Goal: Answer question/provide support

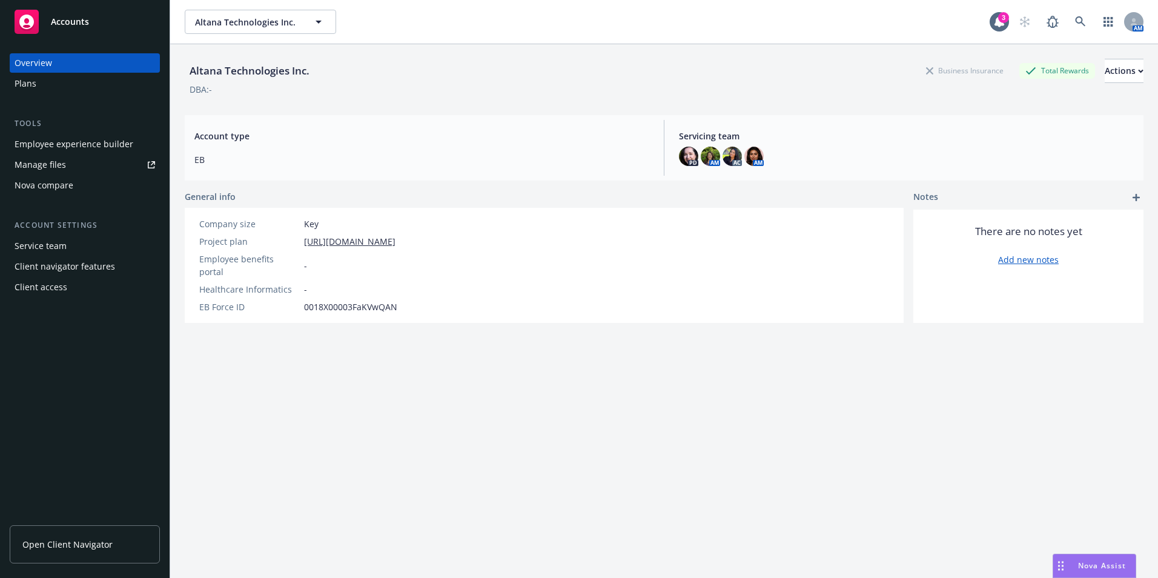
click at [1097, 566] on span "Nova Assist" at bounding box center [1102, 565] width 48 height 10
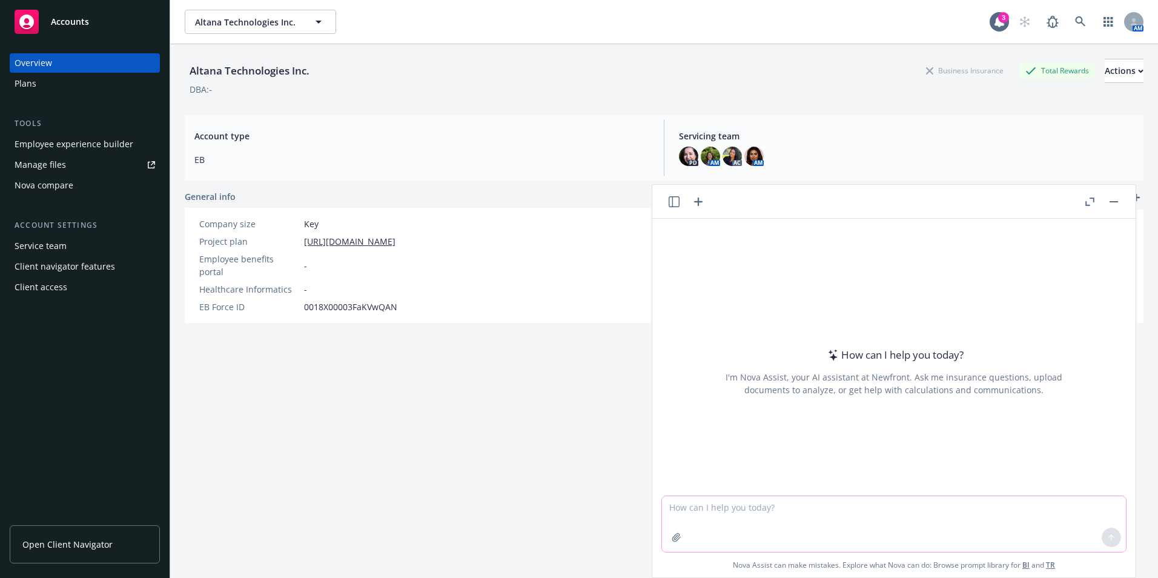
click at [793, 520] on textarea at bounding box center [894, 524] width 464 height 56
type textarea "Can you provide an open enrollment slide for the information given on the pdf"
click at [679, 542] on button "button" at bounding box center [676, 536] width 19 height 19
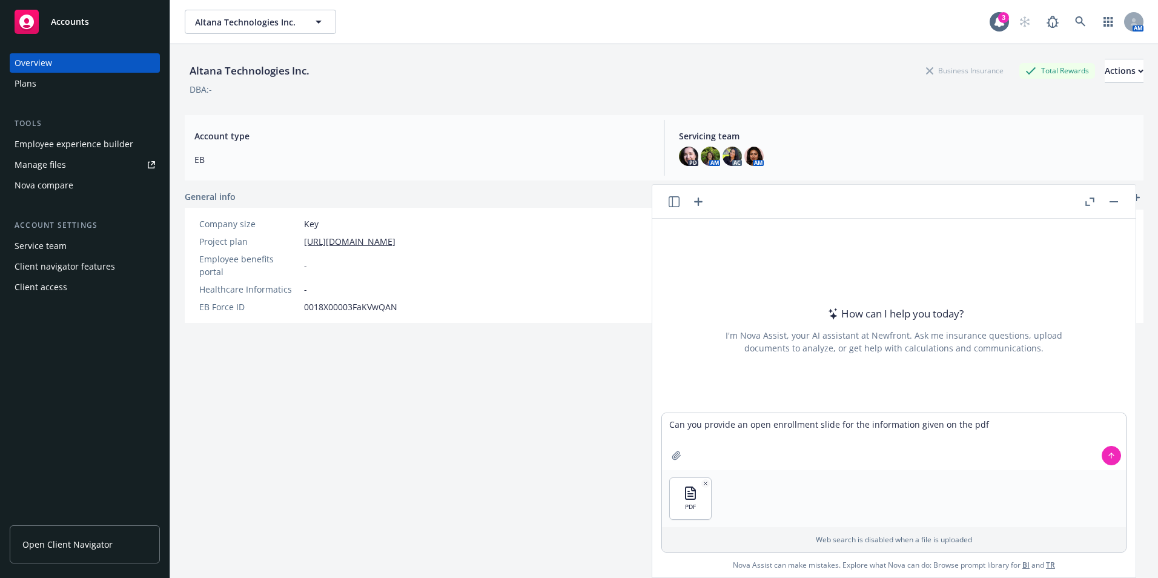
click at [1098, 447] on div at bounding box center [1111, 455] width 29 height 29
click at [1101, 449] on button at bounding box center [1110, 455] width 19 height 19
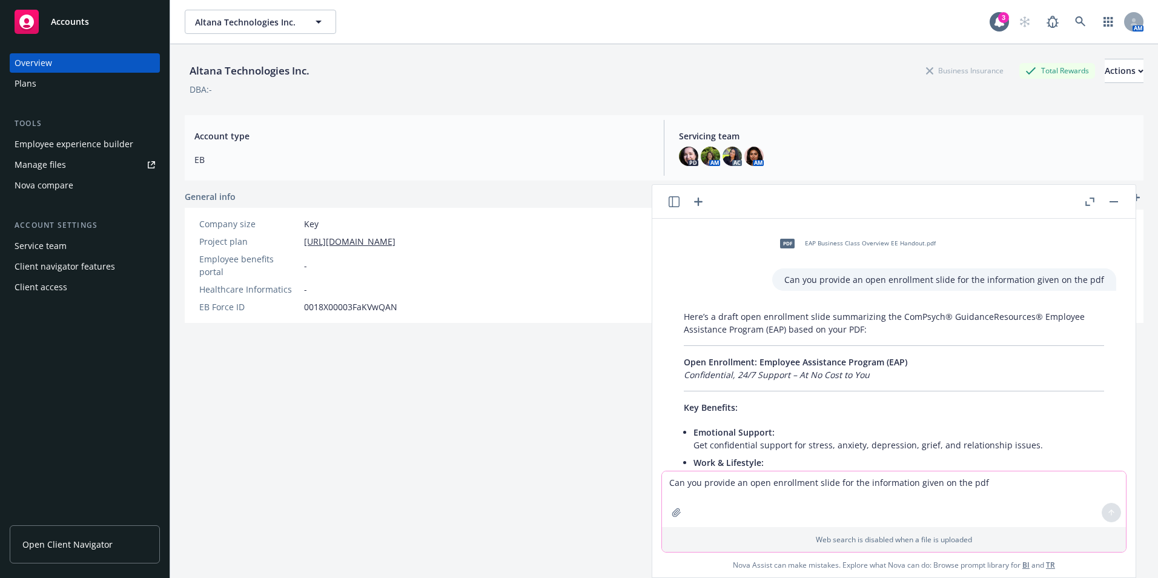
click at [736, 510] on textarea "Can you provide an open enrollment slide for the information given on the pdf" at bounding box center [894, 499] width 464 height 56
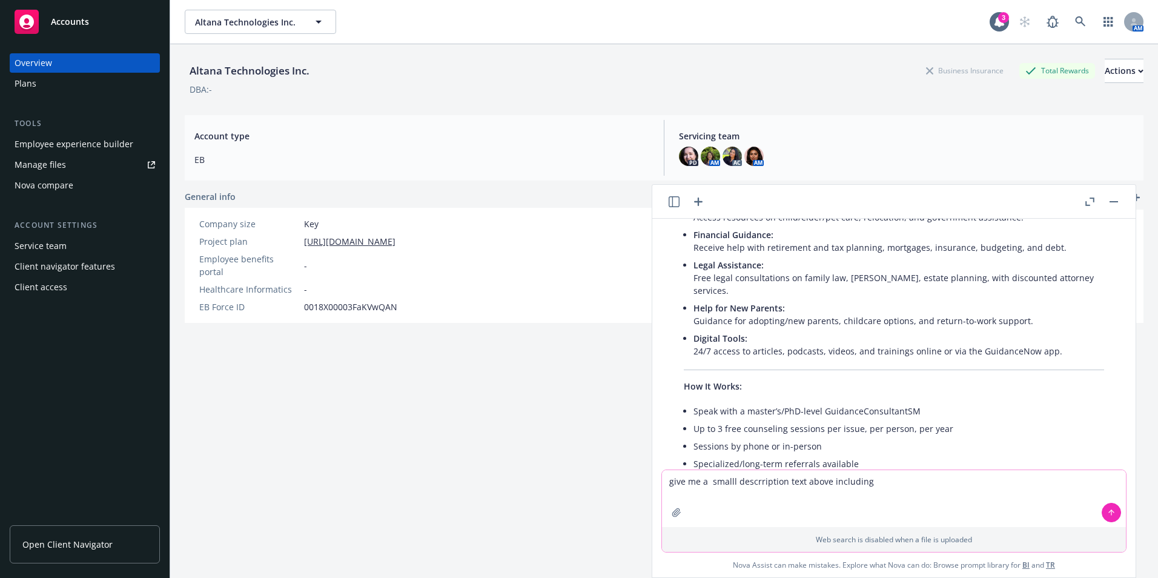
scroll to position [303, 0]
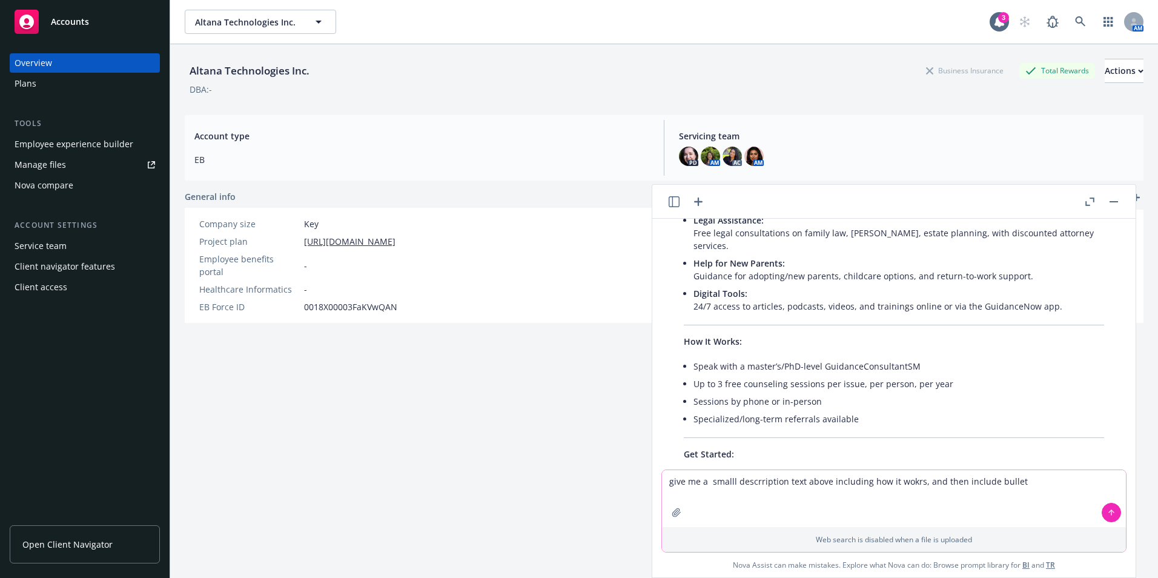
type textarea "give me a smalll descrription text above including how it wokrs, and then inclu…"
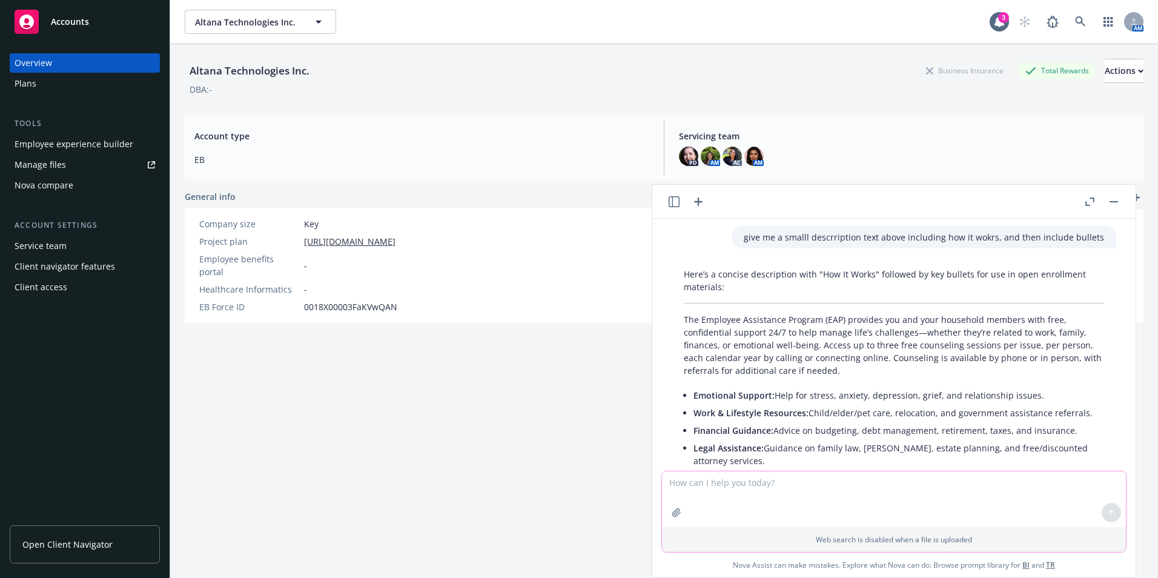
scroll to position [653, 0]
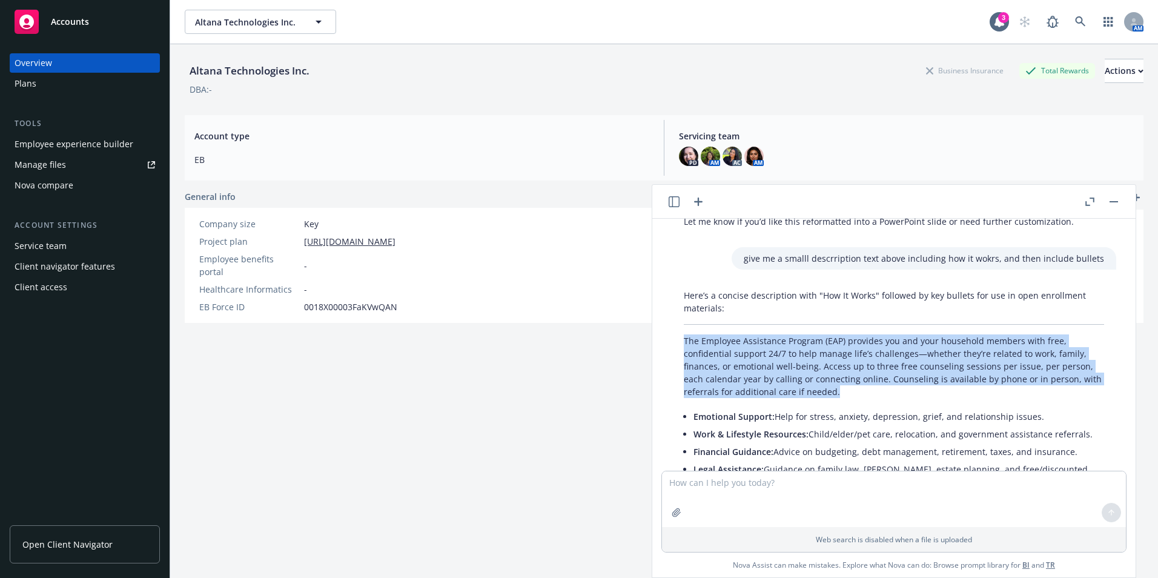
drag, startPoint x: 845, startPoint y: 381, endPoint x: 682, endPoint y: 323, distance: 172.7
click at [682, 323] on div "Here’s a concise description with "How It Works" followed by key bullets for us…" at bounding box center [893, 460] width 444 height 352
drag, startPoint x: 682, startPoint y: 323, endPoint x: 748, endPoint y: 340, distance: 68.1
copy p "The Employee Assistance Program (EAP) provides you and your household members w…"
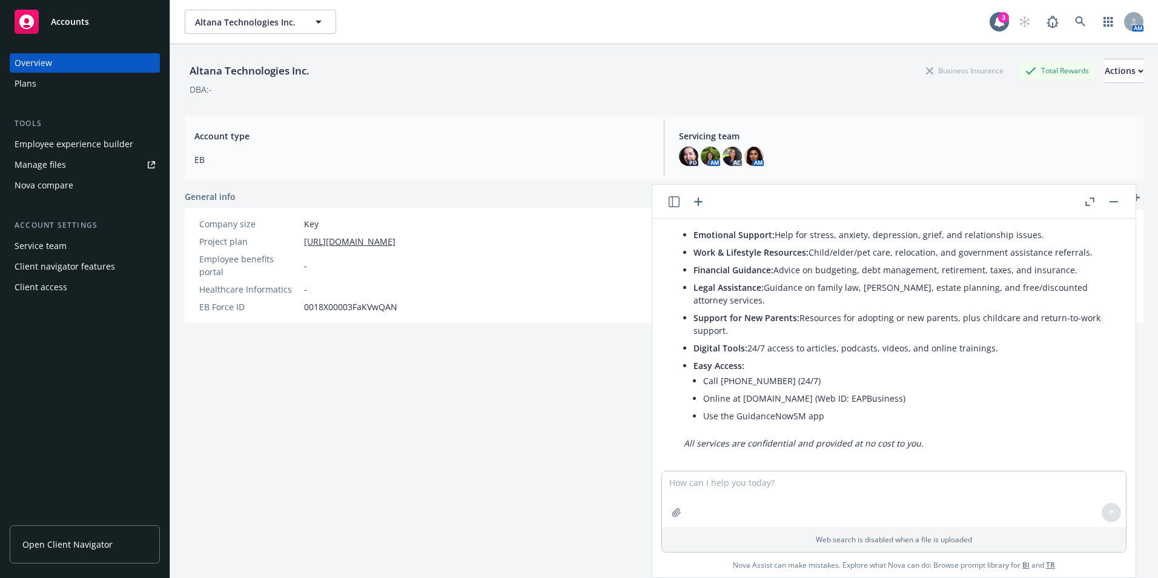
scroll to position [774, 0]
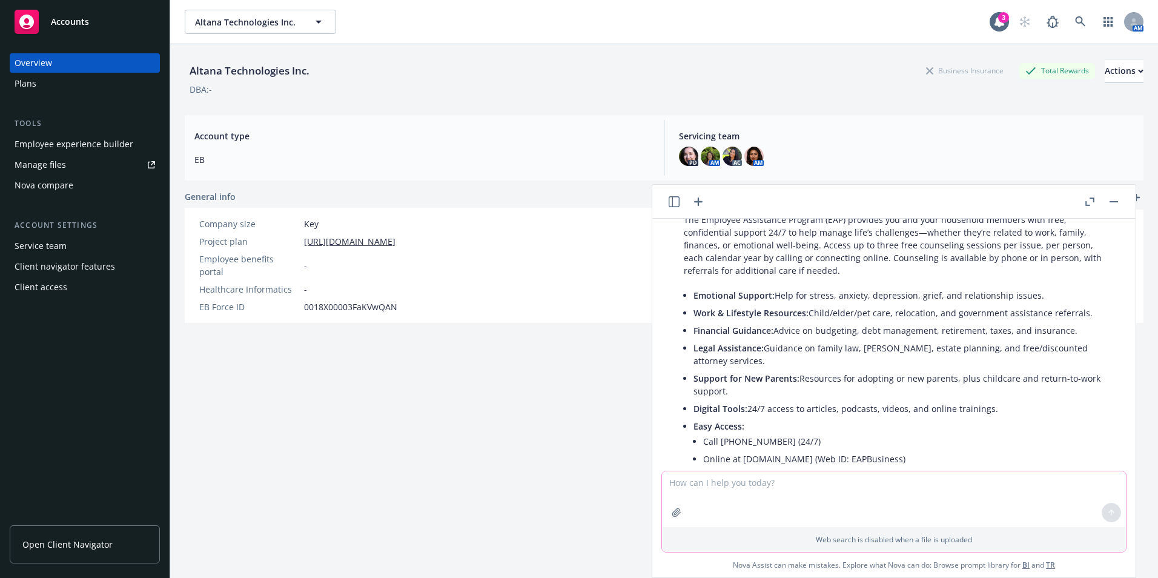
click at [771, 490] on textarea at bounding box center [894, 499] width 464 height 56
type textarea "make the bullets like this -"
paste textarea
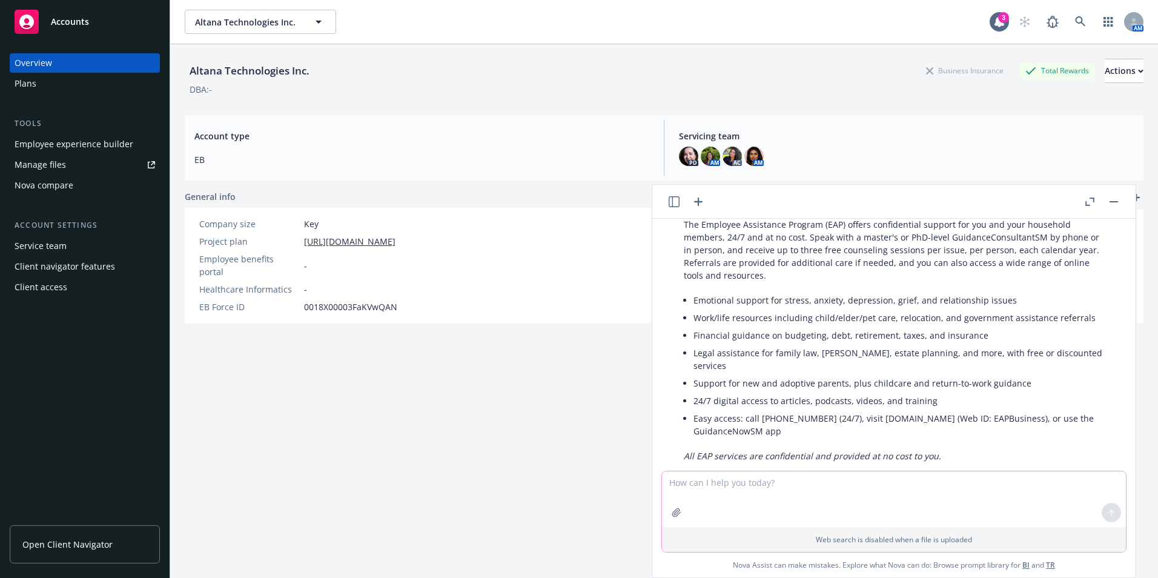
scroll to position [1152, 0]
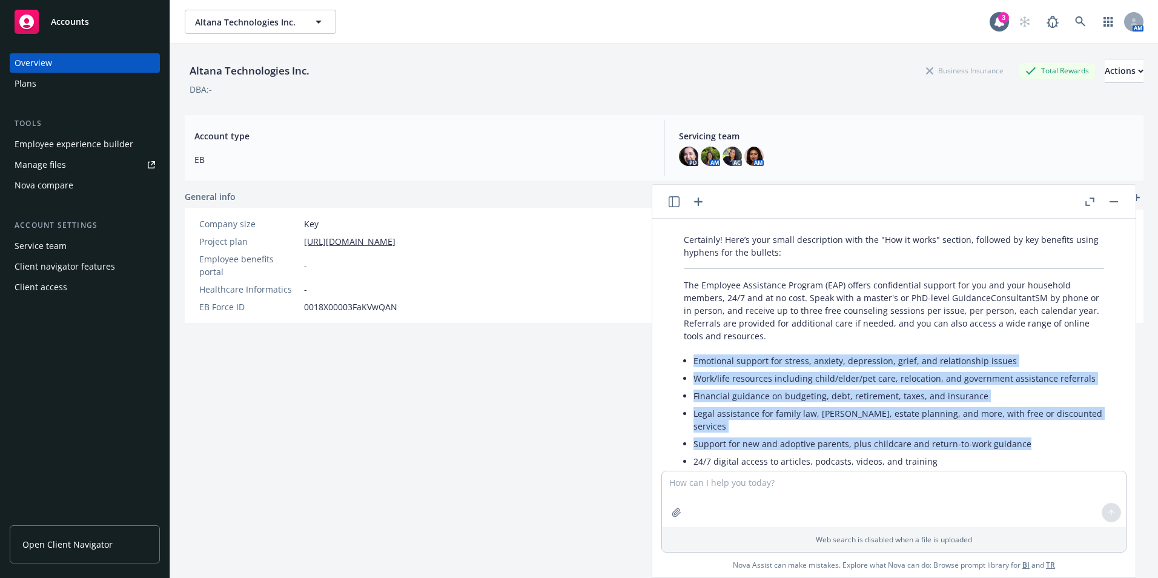
drag, startPoint x: 1023, startPoint y: 418, endPoint x: 687, endPoint y: 349, distance: 342.4
click at [687, 349] on div "Certainly! Here’s your small description with the "How it works" section, follo…" at bounding box center [893, 377] width 444 height 299
drag, startPoint x: 687, startPoint y: 349, endPoint x: 752, endPoint y: 356, distance: 65.1
copy ul "Emotional support for stress, anxiety, depression, grief, and relationship issu…"
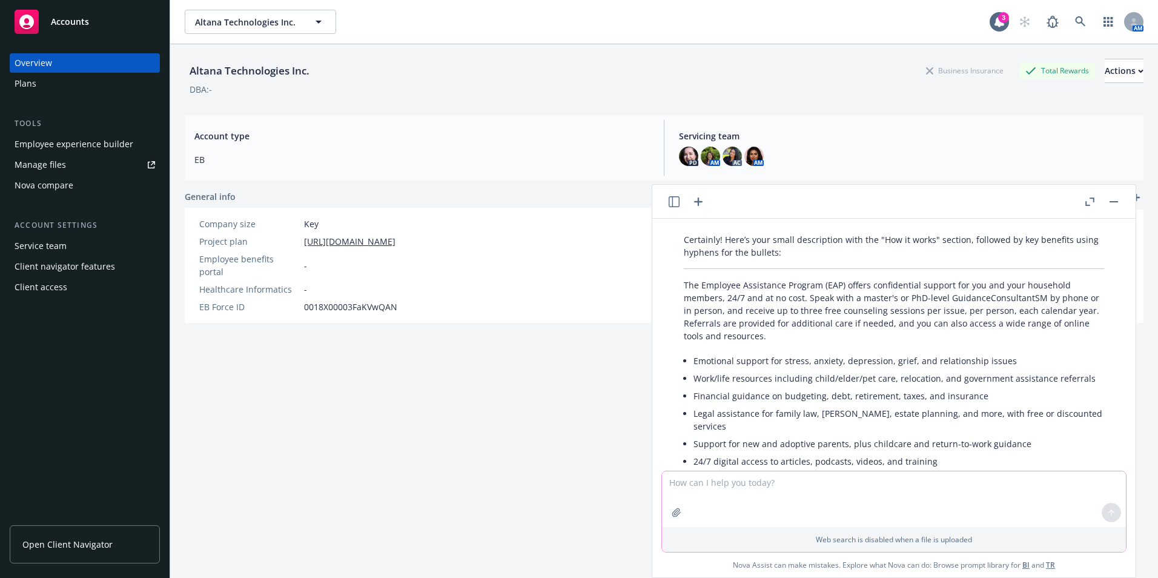
click at [797, 492] on textarea at bounding box center [894, 499] width 464 height 56
paste textarea "Emotional support for stress, anxiety, depression, grief, and relationship issu…"
type textarea "make this a little shorter Emotional support for stress, anxiety, depression, g…"
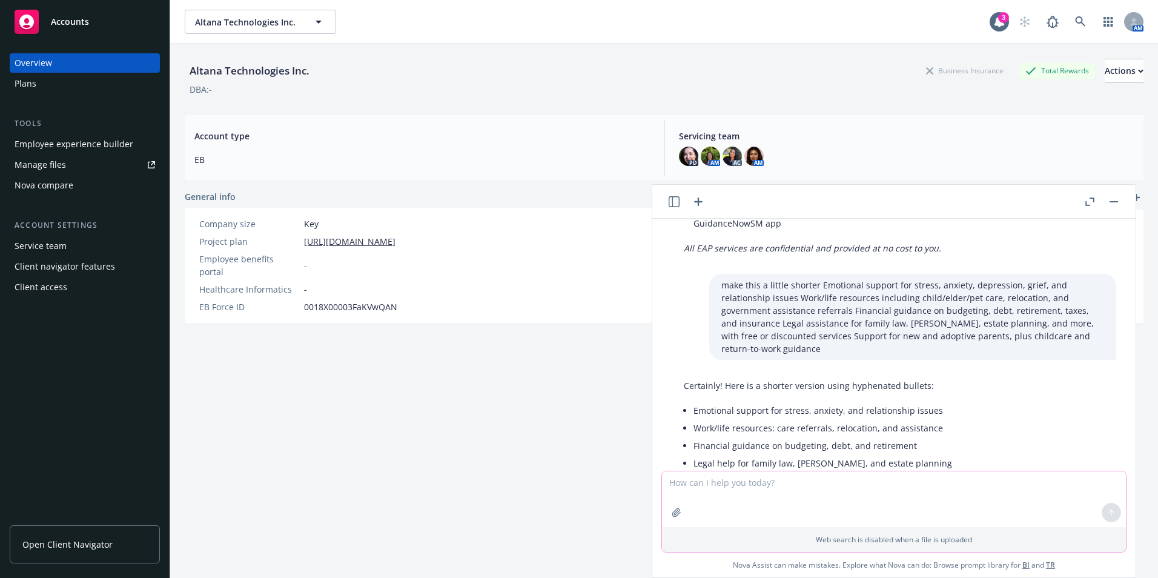
scroll to position [1447, 0]
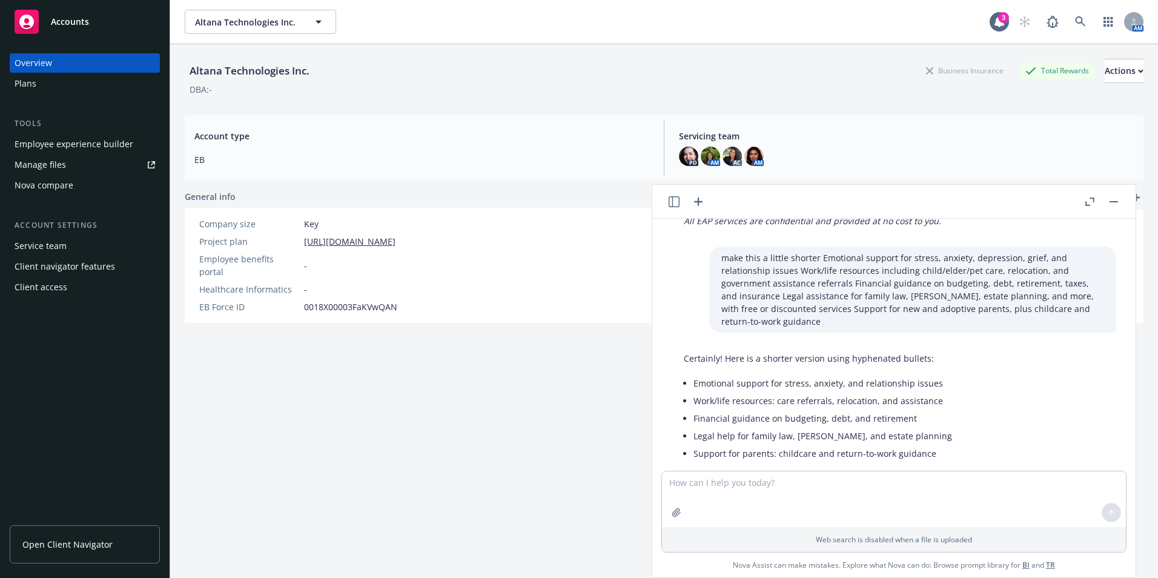
drag, startPoint x: 937, startPoint y: 446, endPoint x: 939, endPoint y: 433, distance: 12.8
click at [937, 444] on div "pdf EAP Business Class Overview EE Handout.pdf Can you provide an open enrollme…" at bounding box center [893, 345] width 483 height 252
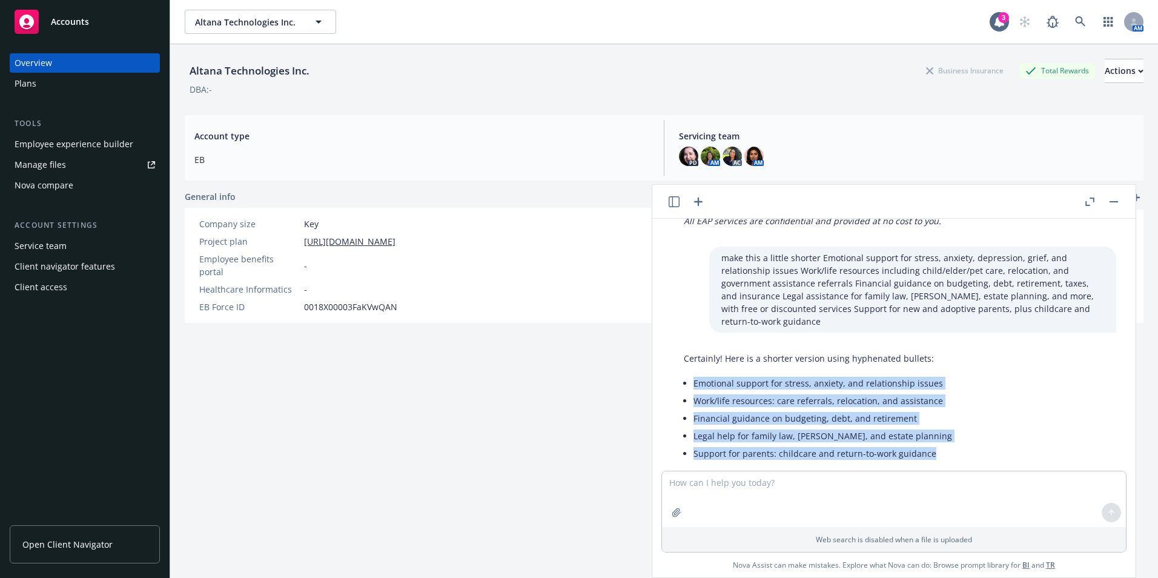
drag, startPoint x: 928, startPoint y: 431, endPoint x: 689, endPoint y: 351, distance: 252.4
click at [689, 351] on div "Certainly! Here is a shorter version using hyphenated bullets: Emotional suppor…" at bounding box center [817, 407] width 292 height 120
drag, startPoint x: 689, startPoint y: 351, endPoint x: 721, endPoint y: 354, distance: 31.6
copy ul "Emotional support for stress, anxiety, and relationship issues Work/life resour…"
click at [840, 374] on li "Emotional support for stress, anxiety, and relationship issues" at bounding box center [822, 383] width 259 height 18
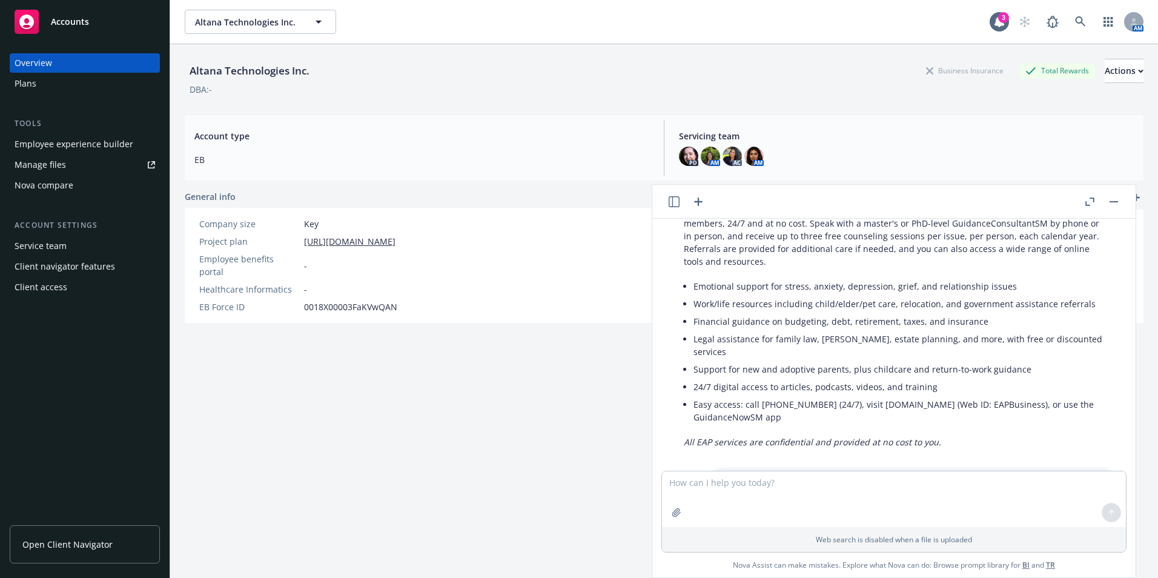
scroll to position [1205, 0]
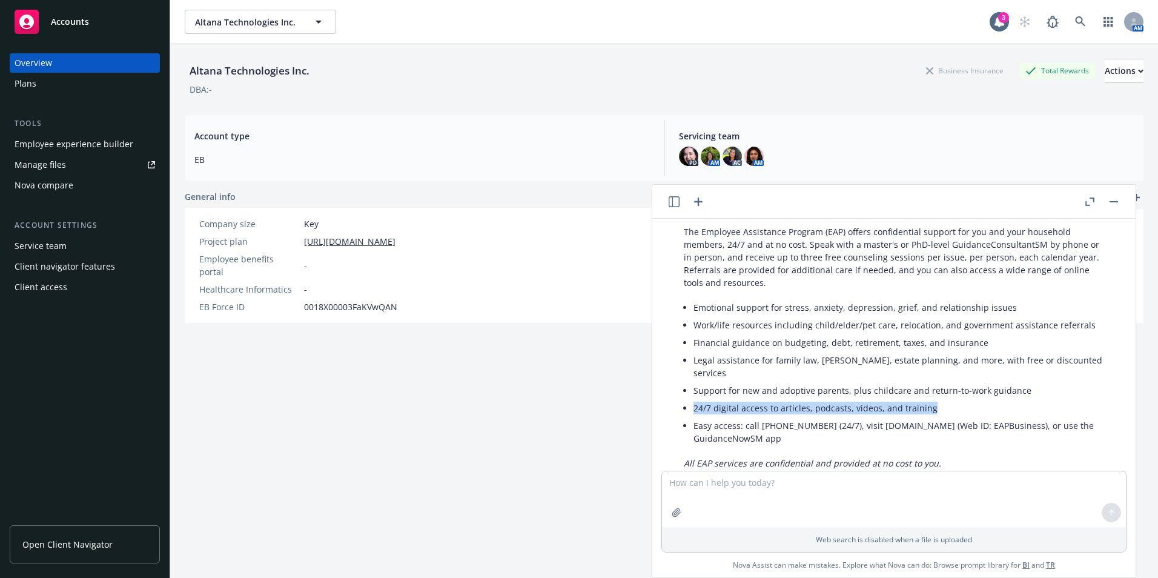
drag, startPoint x: 948, startPoint y: 382, endPoint x: 693, endPoint y: 389, distance: 255.0
click at [693, 389] on div "Certainly! Here’s your small description with the "How it works" section, follo…" at bounding box center [893, 324] width 444 height 299
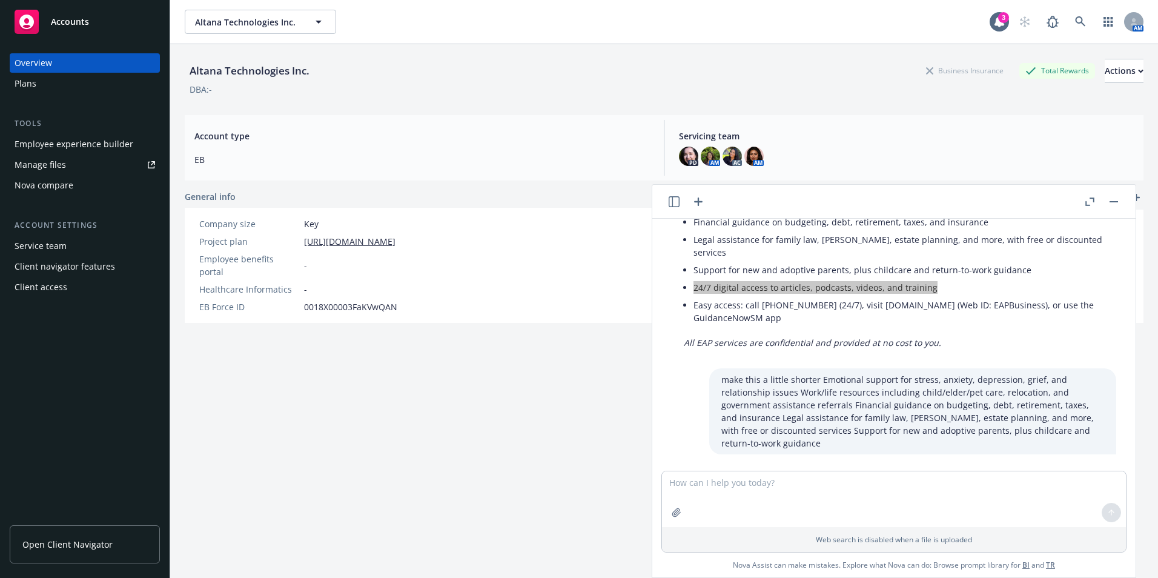
scroll to position [1326, 0]
drag, startPoint x: 834, startPoint y: 289, endPoint x: 818, endPoint y: 284, distance: 16.5
click at [833, 295] on li "Easy access: call [PHONE_NUMBER] (24/7), visit [DOMAIN_NAME] (Web ID: EAPBusine…" at bounding box center [898, 310] width 411 height 30
drag, startPoint x: 812, startPoint y: 279, endPoint x: 744, endPoint y: 281, distance: 68.5
click at [744, 295] on li "Easy access: call [PHONE_NUMBER] (24/7), visit [DOMAIN_NAME] (Web ID: EAPBusine…" at bounding box center [898, 310] width 411 height 30
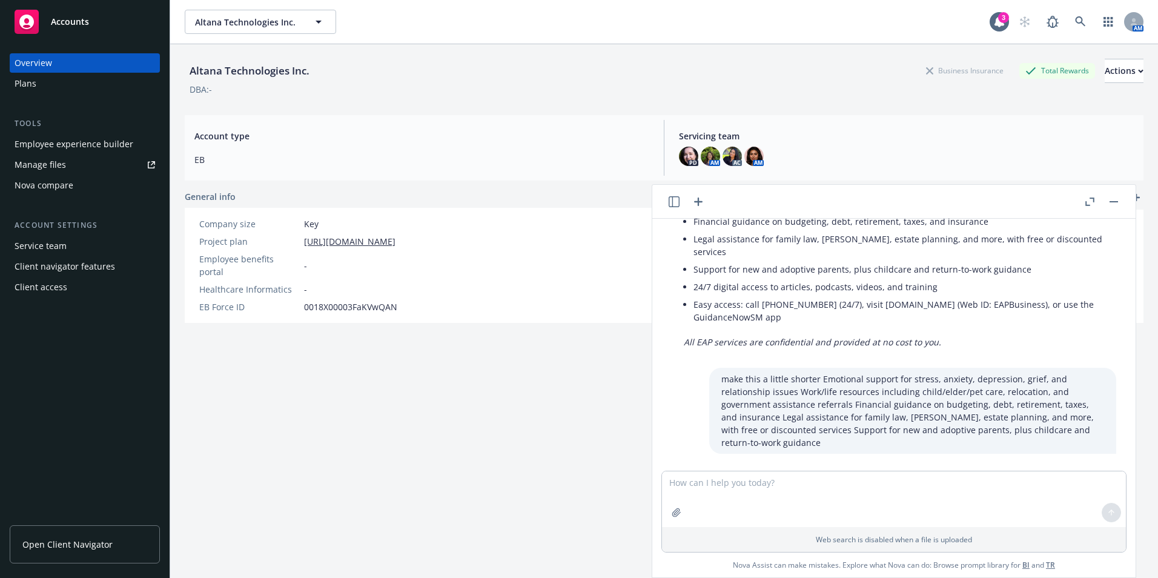
click at [829, 295] on li "Easy access: call [PHONE_NUMBER] (24/7), visit [DOMAIN_NAME] (Web ID: EAPBusine…" at bounding box center [898, 310] width 411 height 30
click at [860, 295] on li "Easy access: call [PHONE_NUMBER] (24/7), visit [DOMAIN_NAME] (Web ID: EAPBusine…" at bounding box center [898, 310] width 411 height 30
drag, startPoint x: 871, startPoint y: 281, endPoint x: 1020, endPoint y: 281, distance: 149.0
click at [1020, 295] on li "Easy access: call [PHONE_NUMBER] (24/7), visit [DOMAIN_NAME] (Web ID: EAPBusine…" at bounding box center [898, 310] width 411 height 30
drag, startPoint x: 882, startPoint y: 392, endPoint x: 899, endPoint y: 428, distance: 39.8
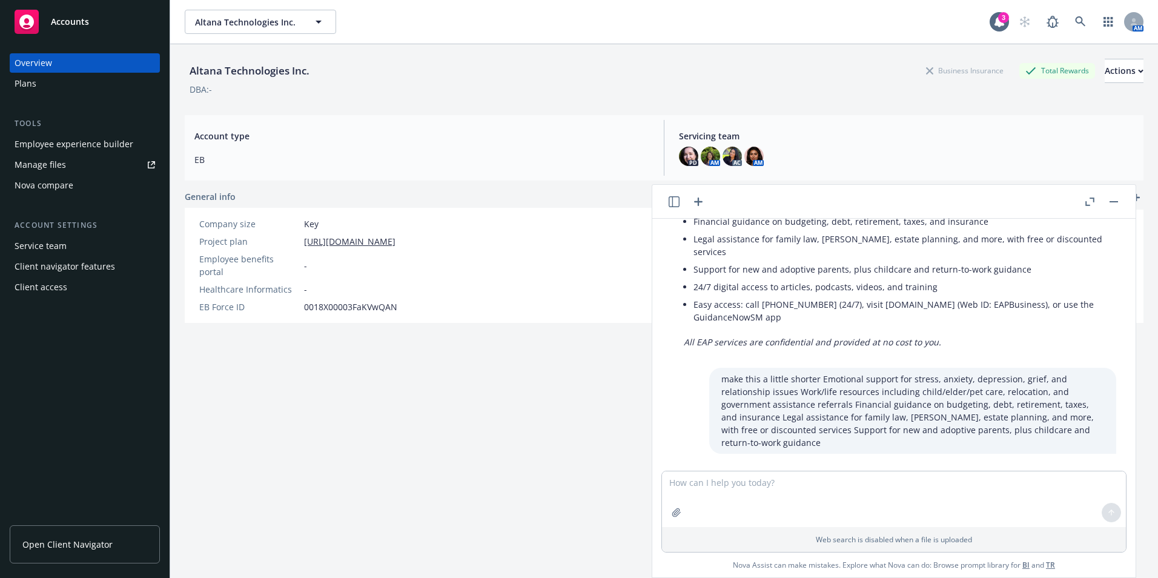
click at [882, 393] on p "make this a little shorter Emotional support for stress, anxiety, depression, g…" at bounding box center [912, 410] width 383 height 76
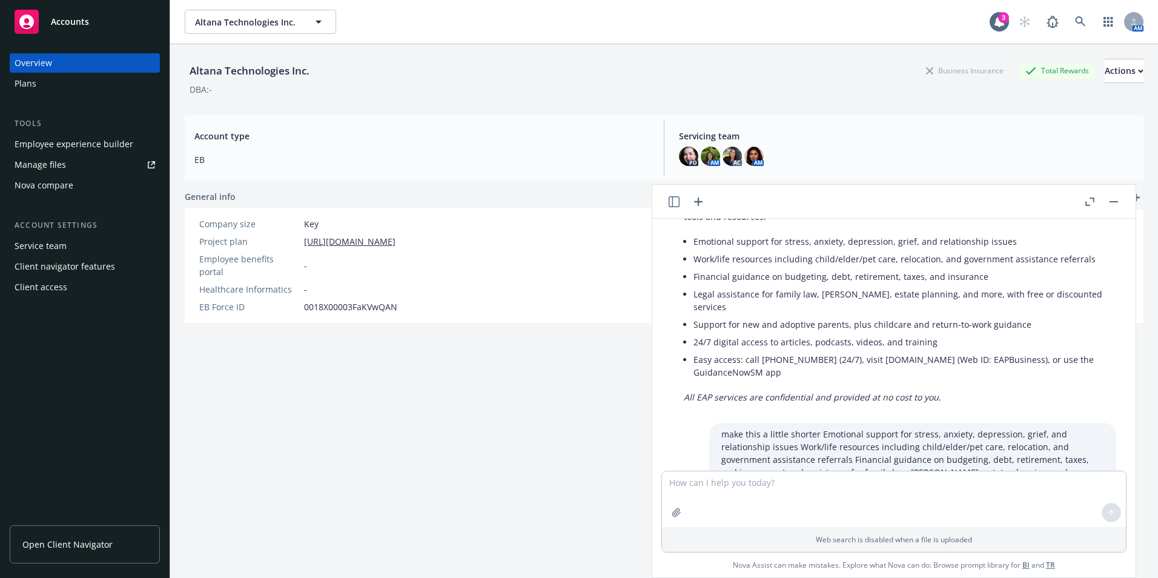
scroll to position [1265, 0]
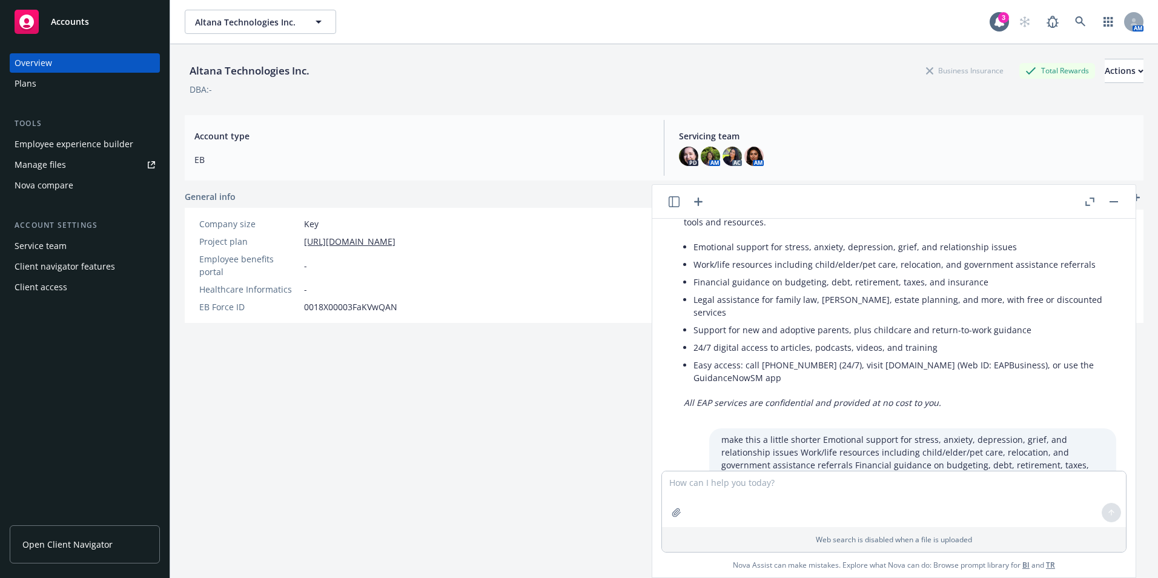
drag, startPoint x: 873, startPoint y: 357, endPoint x: 830, endPoint y: 344, distance: 44.3
click at [830, 356] on li "Easy access: call [PHONE_NUMBER] (24/7), visit [DOMAIN_NAME] (Web ID: EAPBusine…" at bounding box center [898, 371] width 411 height 30
drag, startPoint x: 830, startPoint y: 344, endPoint x: 845, endPoint y: 343, distance: 14.5
click at [845, 356] on li "Easy access: call [PHONE_NUMBER] (24/7), visit [DOMAIN_NAME] (Web ID: EAPBusine…" at bounding box center [898, 371] width 411 height 30
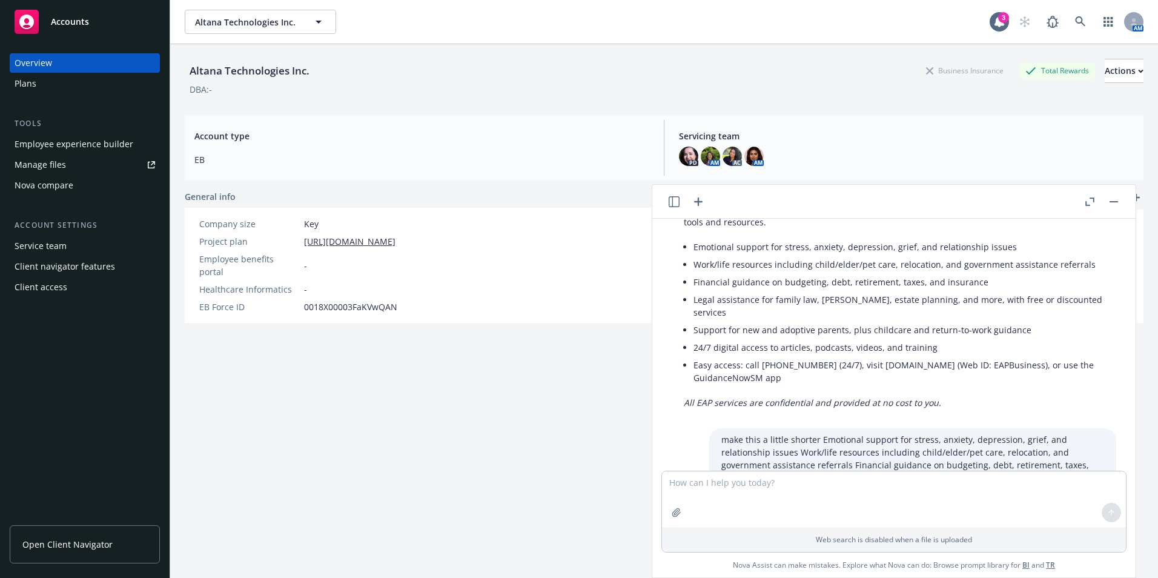
click at [842, 356] on li "Easy access: call [PHONE_NUMBER] (24/7), visit [DOMAIN_NAME] (Web ID: EAPBusine…" at bounding box center [898, 371] width 411 height 30
drag, startPoint x: 842, startPoint y: 340, endPoint x: 864, endPoint y: 353, distance: 25.5
click at [864, 356] on li "Easy access: call [PHONE_NUMBER] (24/7), visit [DOMAIN_NAME] (Web ID: EAPBusine…" at bounding box center [898, 371] width 411 height 30
drag, startPoint x: 780, startPoint y: 488, endPoint x: 800, endPoint y: 486, distance: 20.7
click at [779, 489] on textarea at bounding box center [894, 499] width 464 height 56
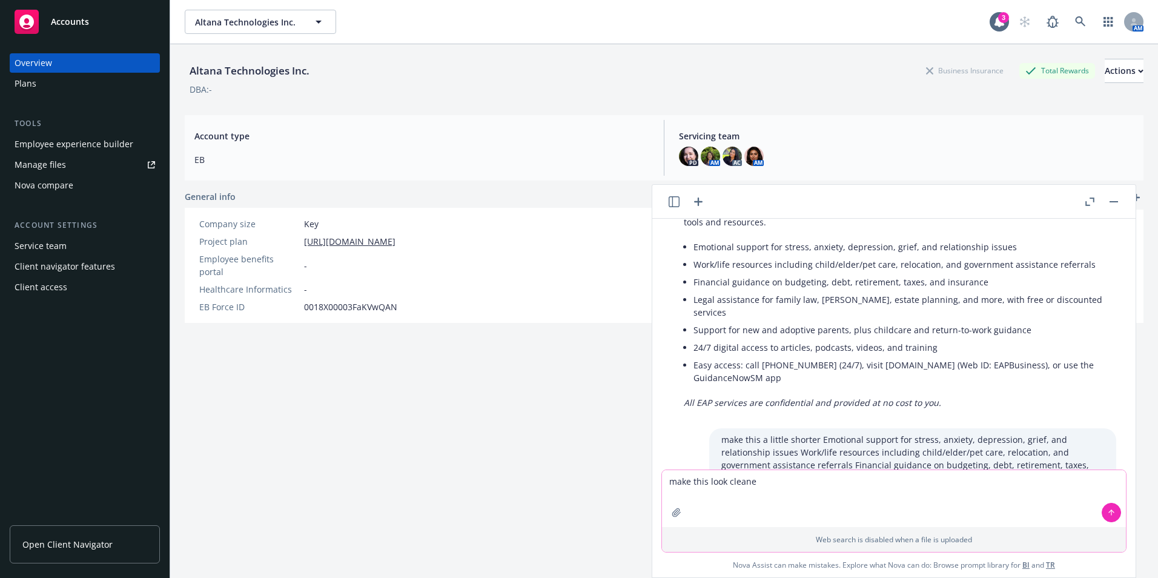
type textarea "make this look cleaner"
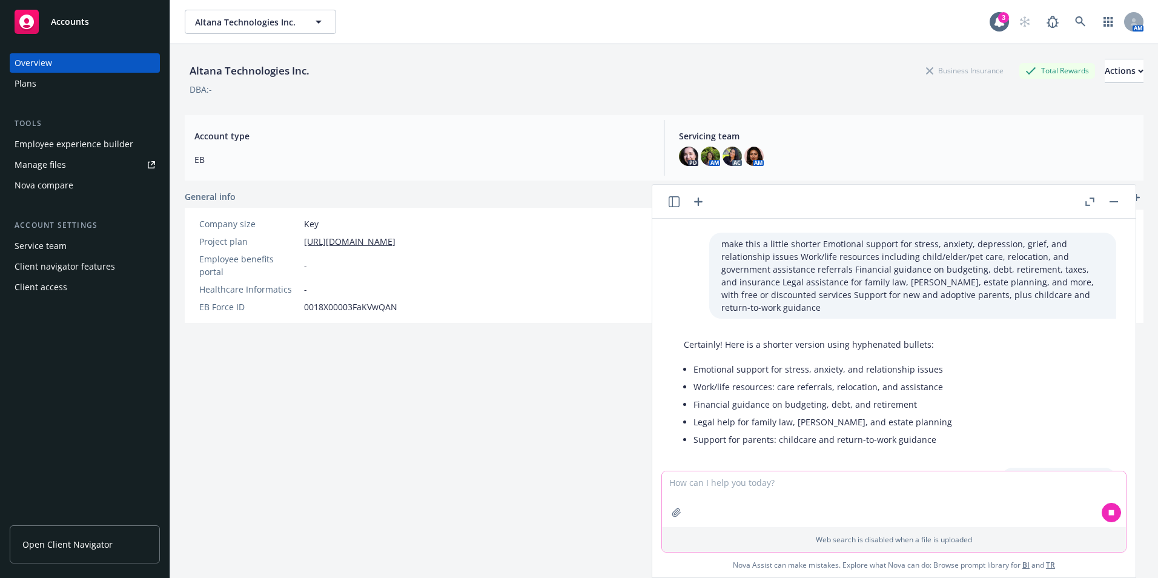
scroll to position [1503, 0]
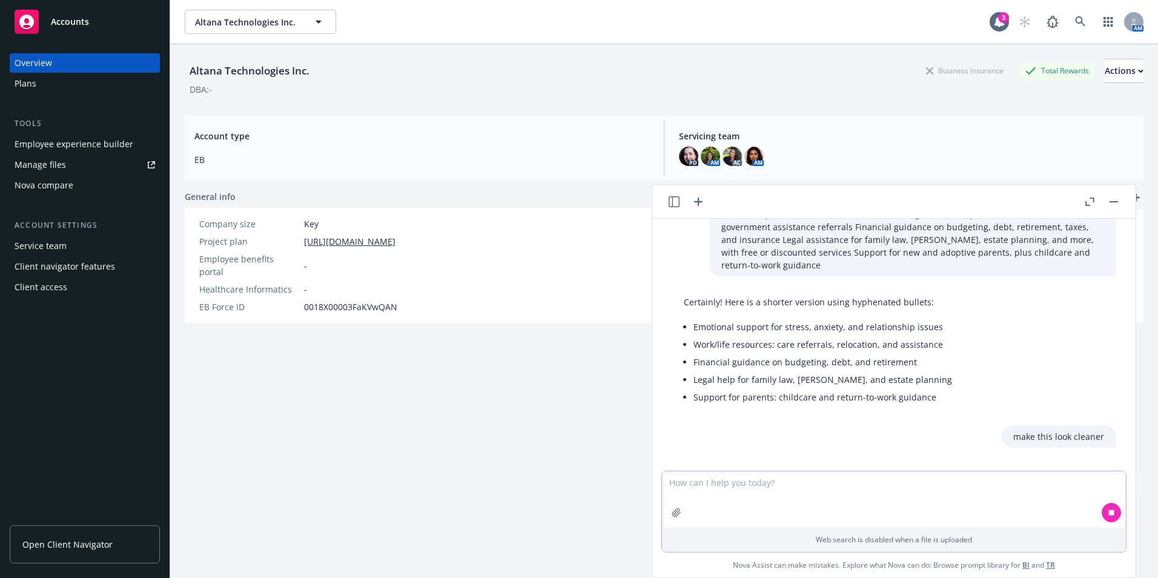
paste textarea "m"
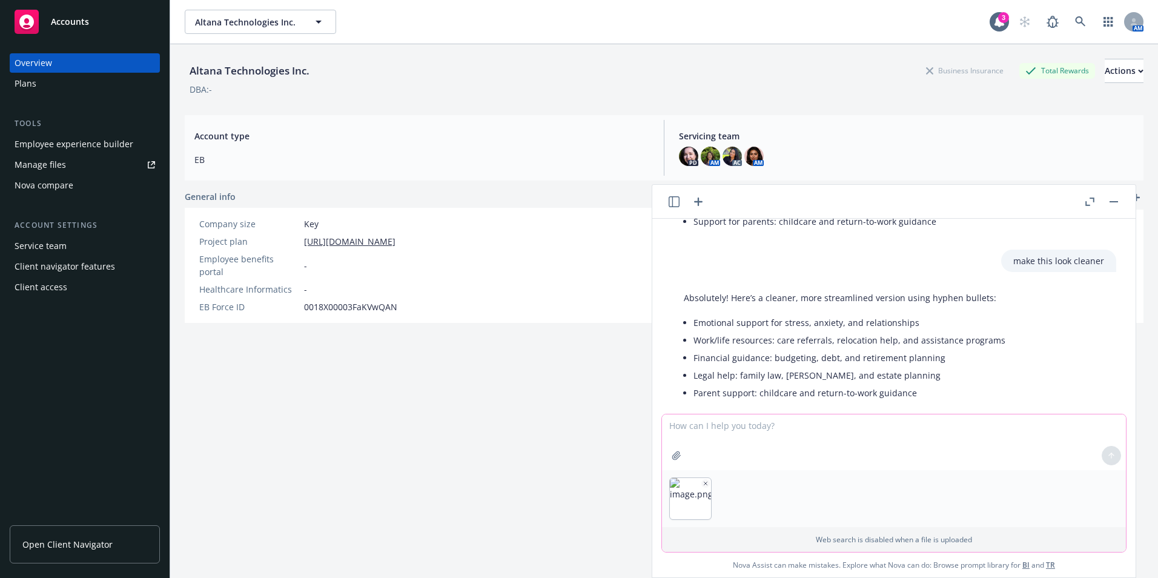
scroll to position [1698, 0]
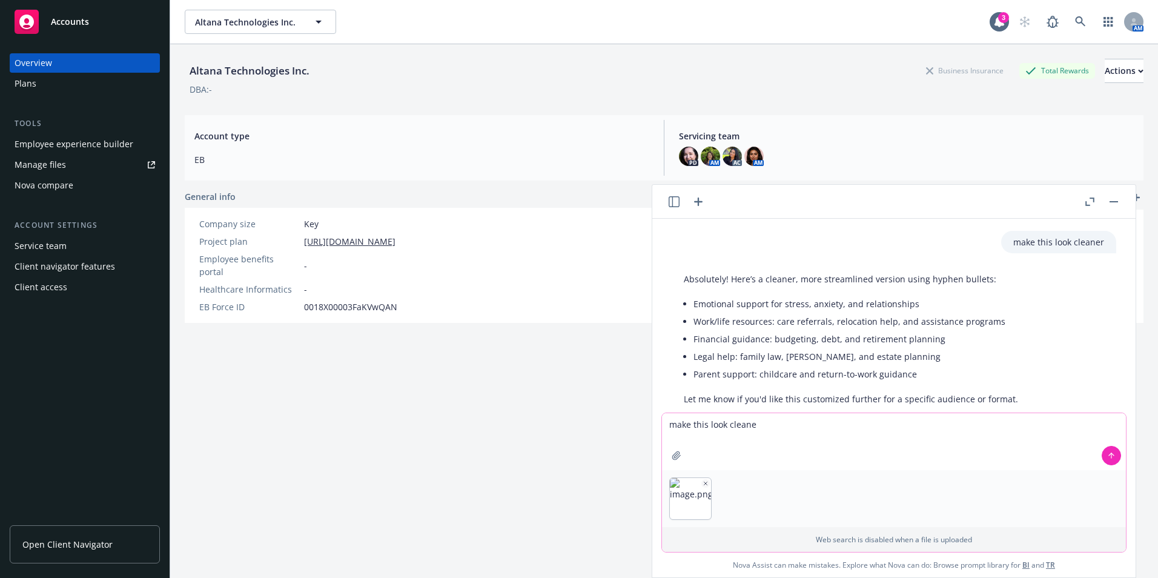
type textarea "make this look cleaner"
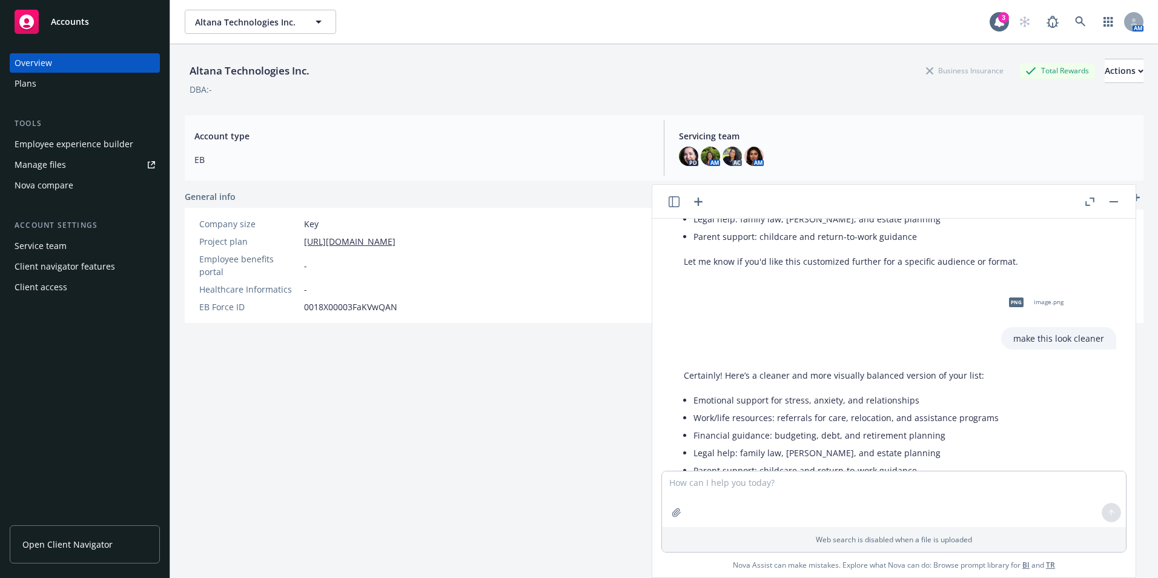
scroll to position [1887, 0]
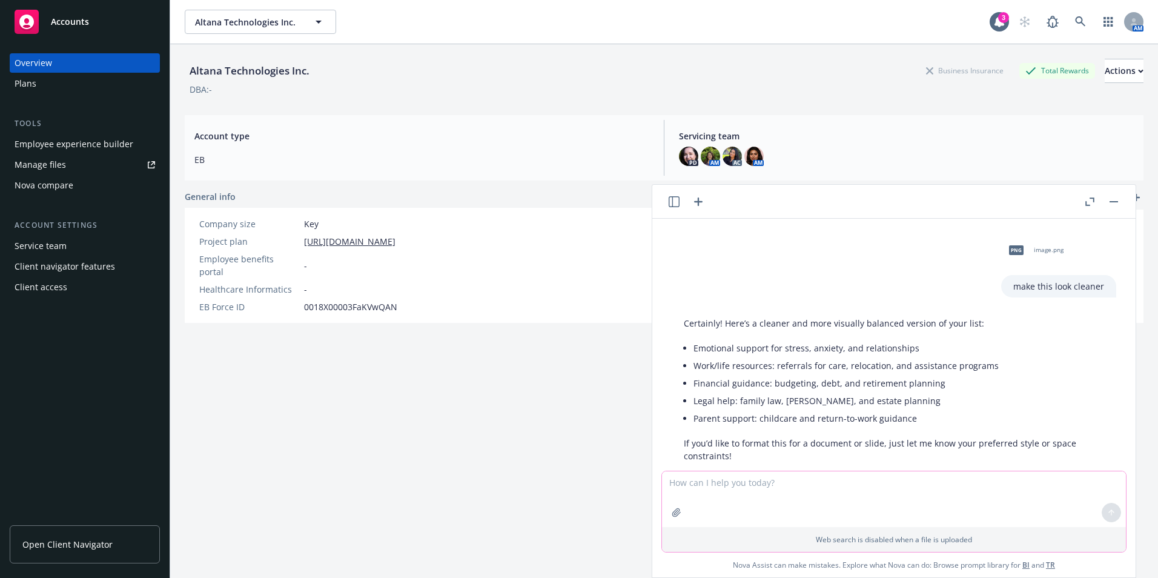
paste textarea "t"
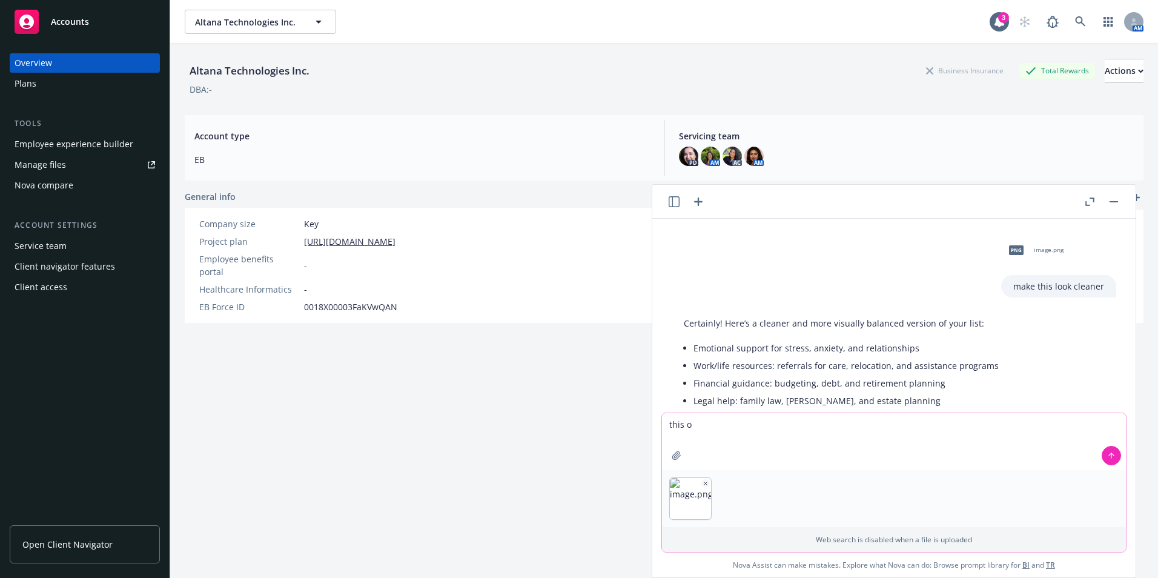
type textarea "this"
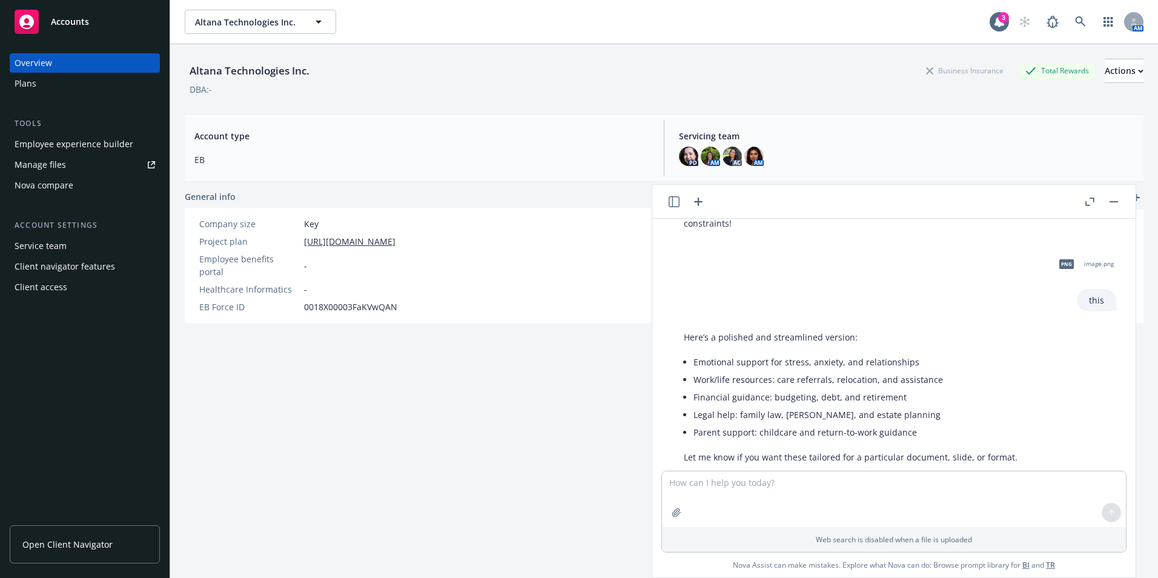
scroll to position [2121, 0]
click at [526, 423] on div "Altana Technologies Inc. Business Insurance Total Rewards Actions DBA: - Accoun…" at bounding box center [664, 325] width 959 height 563
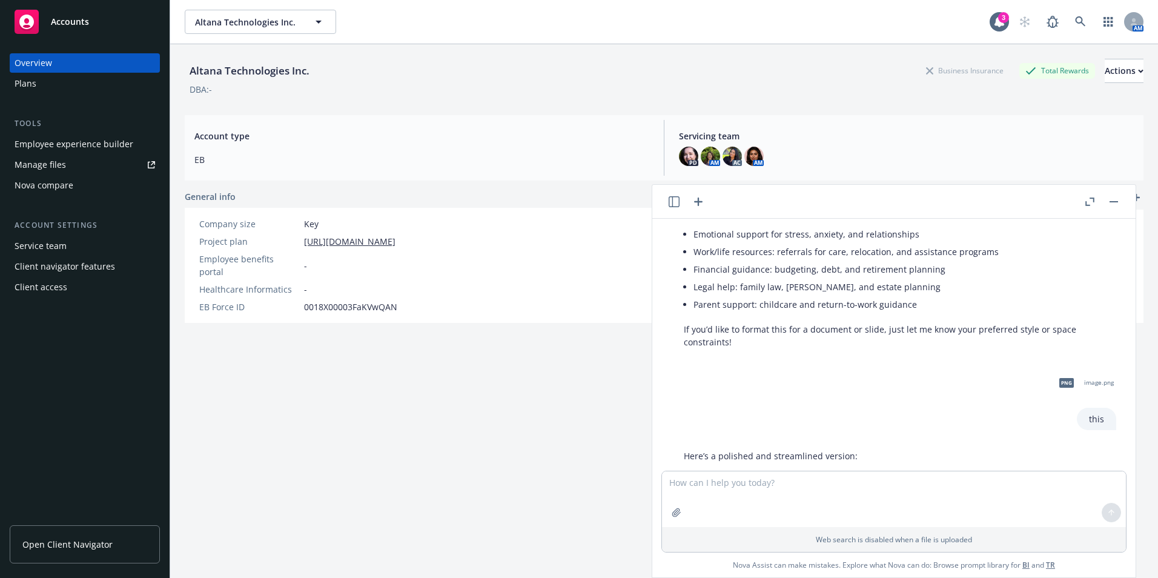
scroll to position [2000, 0]
drag, startPoint x: 694, startPoint y: 202, endPoint x: 699, endPoint y: 207, distance: 7.3
click at [694, 202] on icon "button" at bounding box center [698, 201] width 15 height 15
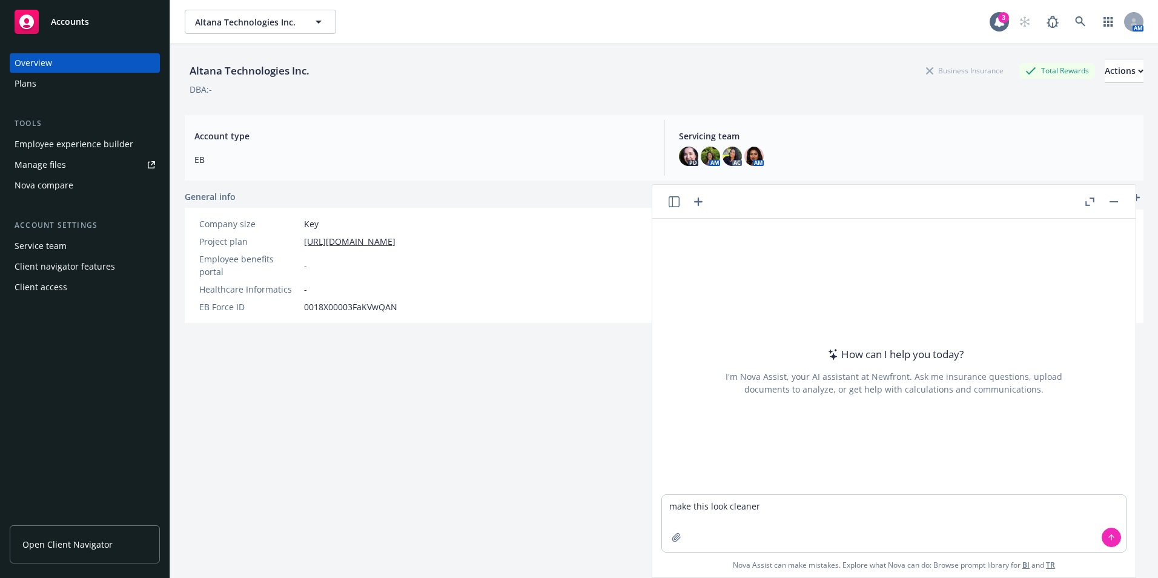
type textarea "make this look cleaner"
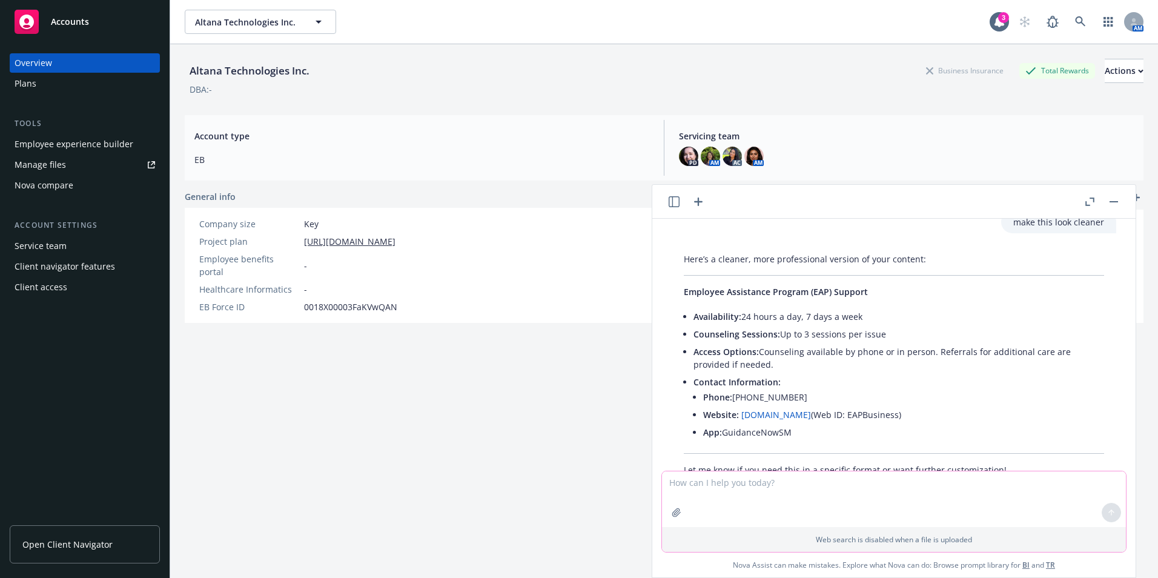
scroll to position [97, 0]
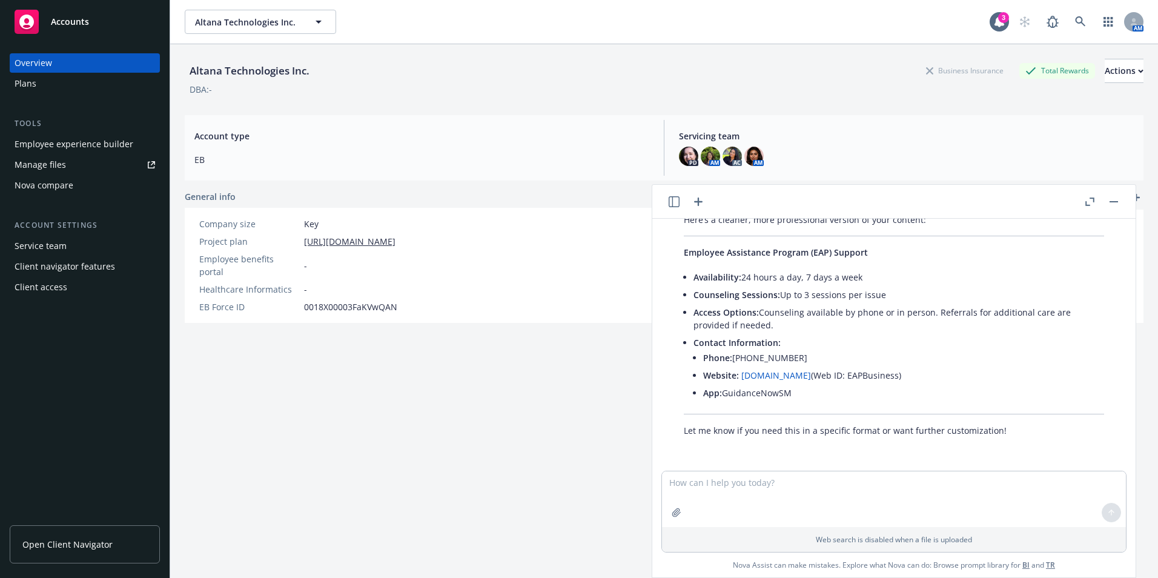
drag, startPoint x: 816, startPoint y: 395, endPoint x: 681, endPoint y: 258, distance: 191.8
click at [681, 258] on div "Here’s a cleaner, more professional version of your content: Employee Assistanc…" at bounding box center [893, 324] width 444 height 233
drag, startPoint x: 681, startPoint y: 258, endPoint x: 705, endPoint y: 254, distance: 23.9
copy div "Employee Assistance Program (EAP) Support Availability: 24 hours a day, 7 days …"
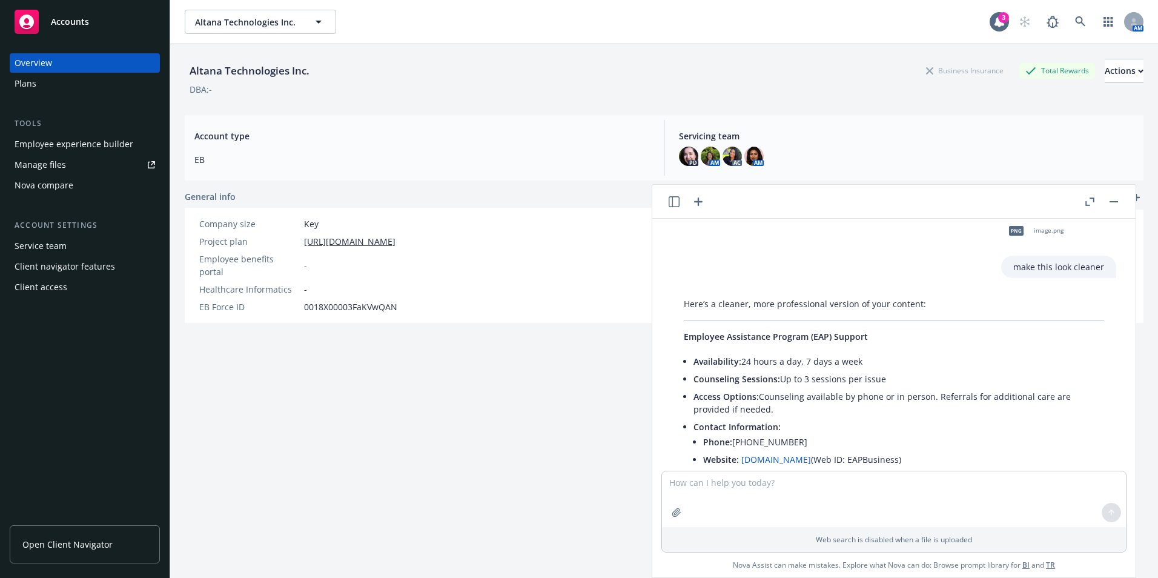
scroll to position [0, 0]
